Goal: Find specific page/section: Find specific page/section

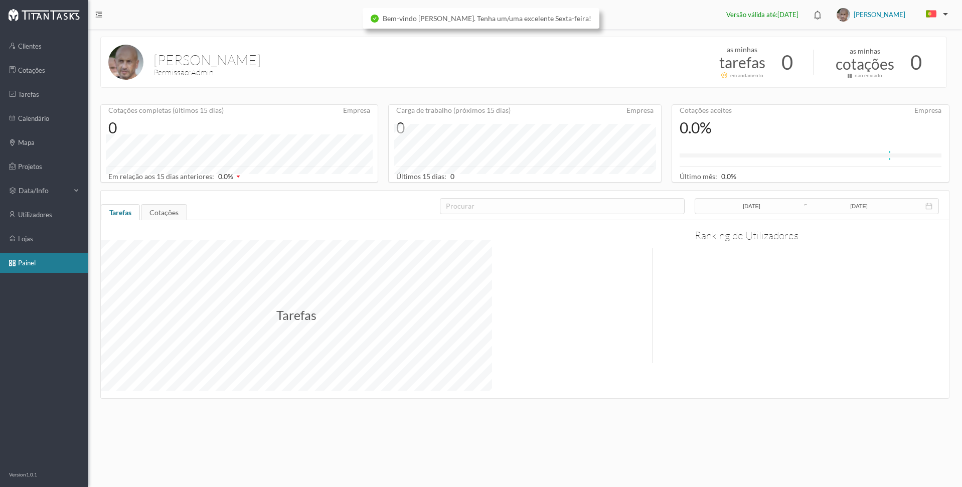
click at [30, 47] on link "clientes" at bounding box center [44, 46] width 88 height 20
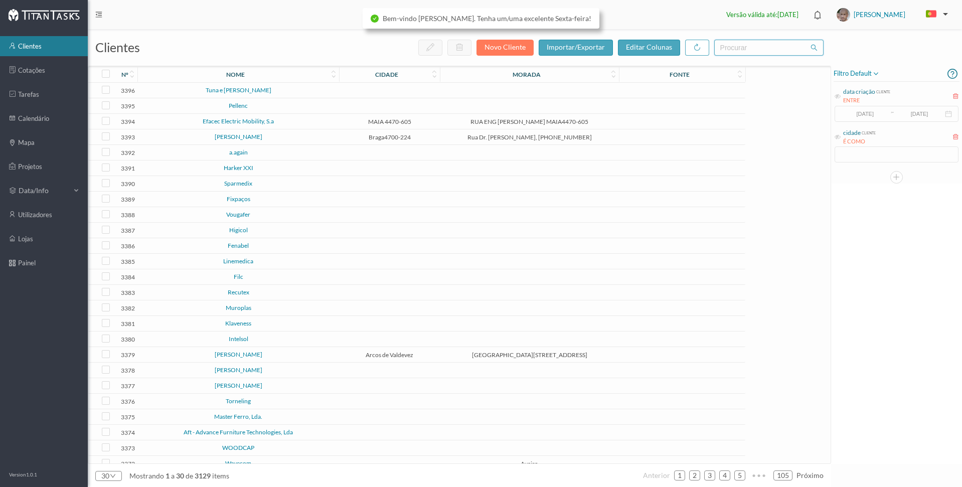
click at [724, 49] on input "text" at bounding box center [768, 48] width 109 height 16
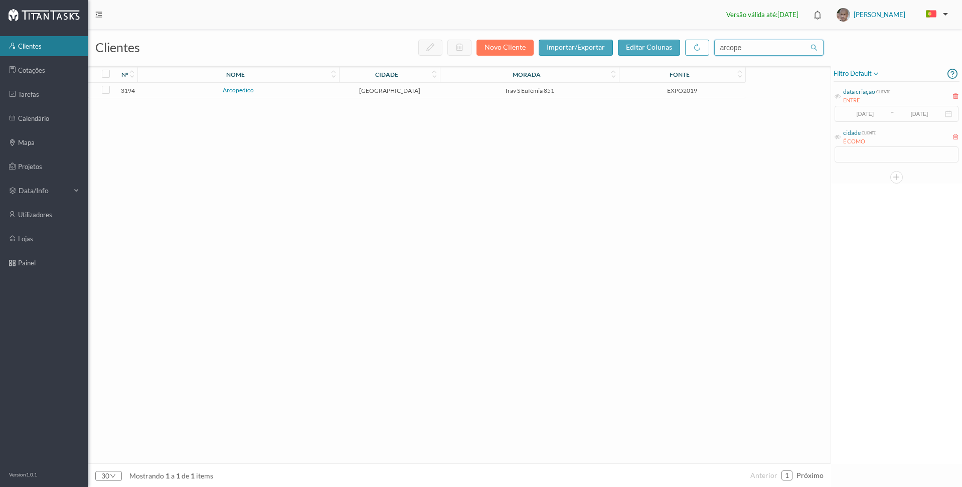
type input "arcope"
click at [231, 91] on link "Arcopedico" at bounding box center [238, 90] width 31 height 8
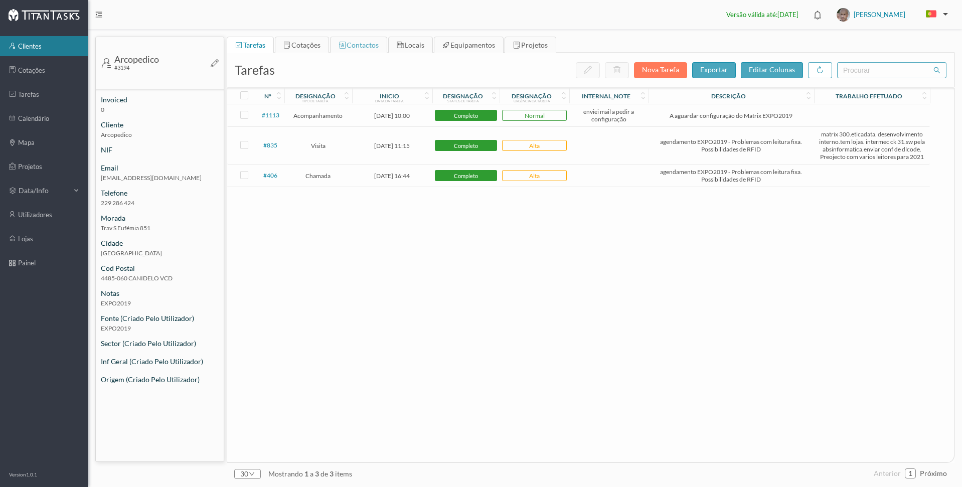
click at [364, 46] on span "contactos" at bounding box center [363, 45] width 32 height 9
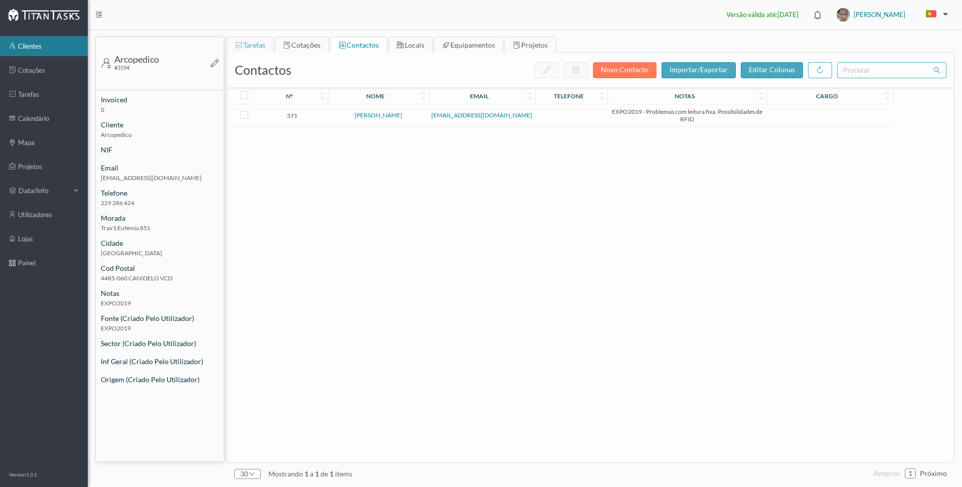
click at [256, 46] on span "tarefas" at bounding box center [254, 45] width 22 height 9
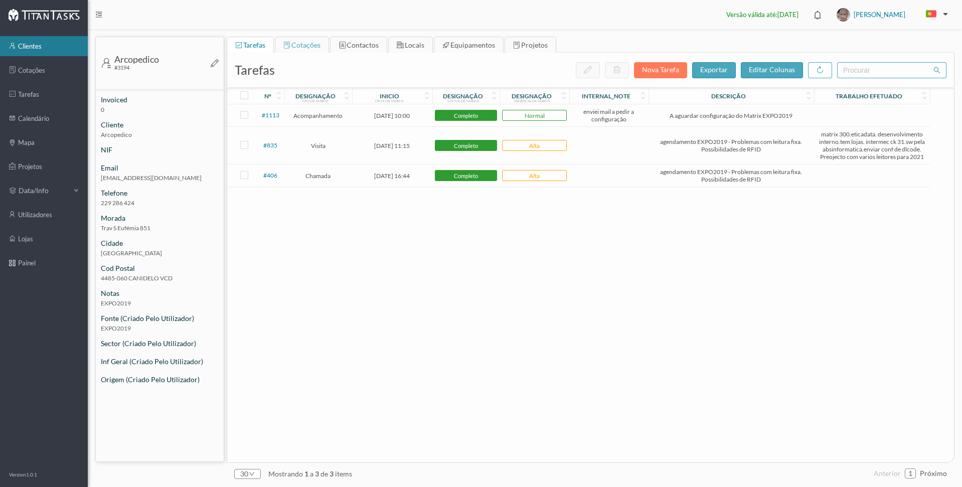
click at [300, 47] on span "cotações" at bounding box center [305, 45] width 29 height 9
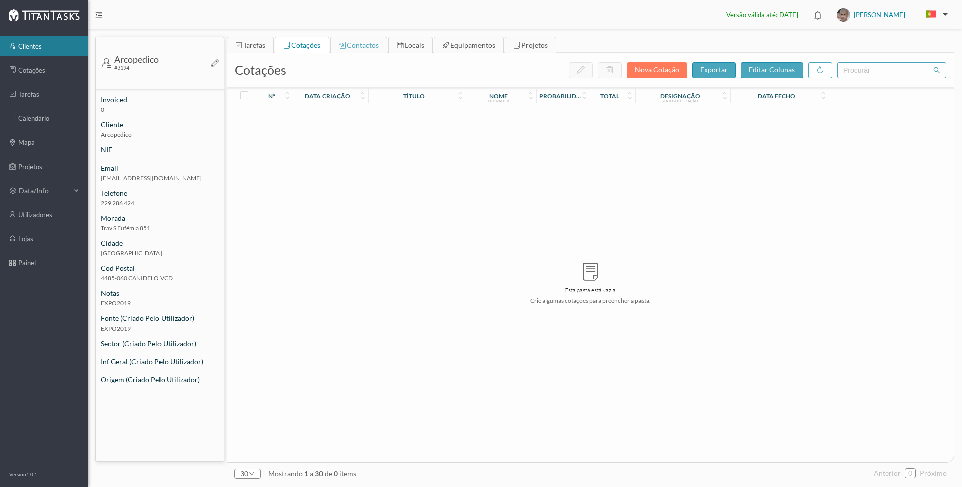
click at [361, 47] on span "contactos" at bounding box center [363, 45] width 32 height 9
